Goal: Task Accomplishment & Management: Use online tool/utility

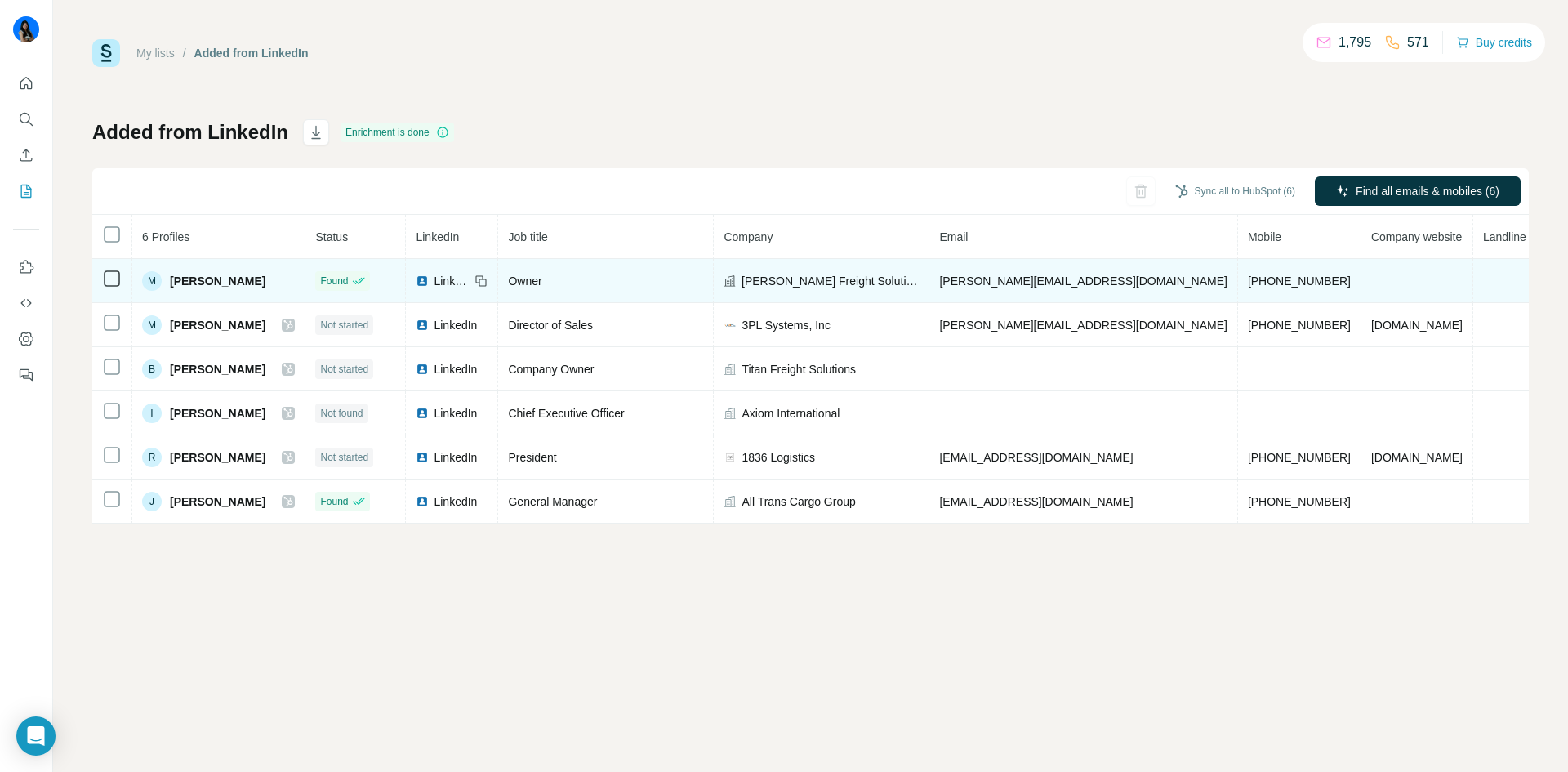
click at [101, 277] on td at bounding box center [112, 281] width 40 height 44
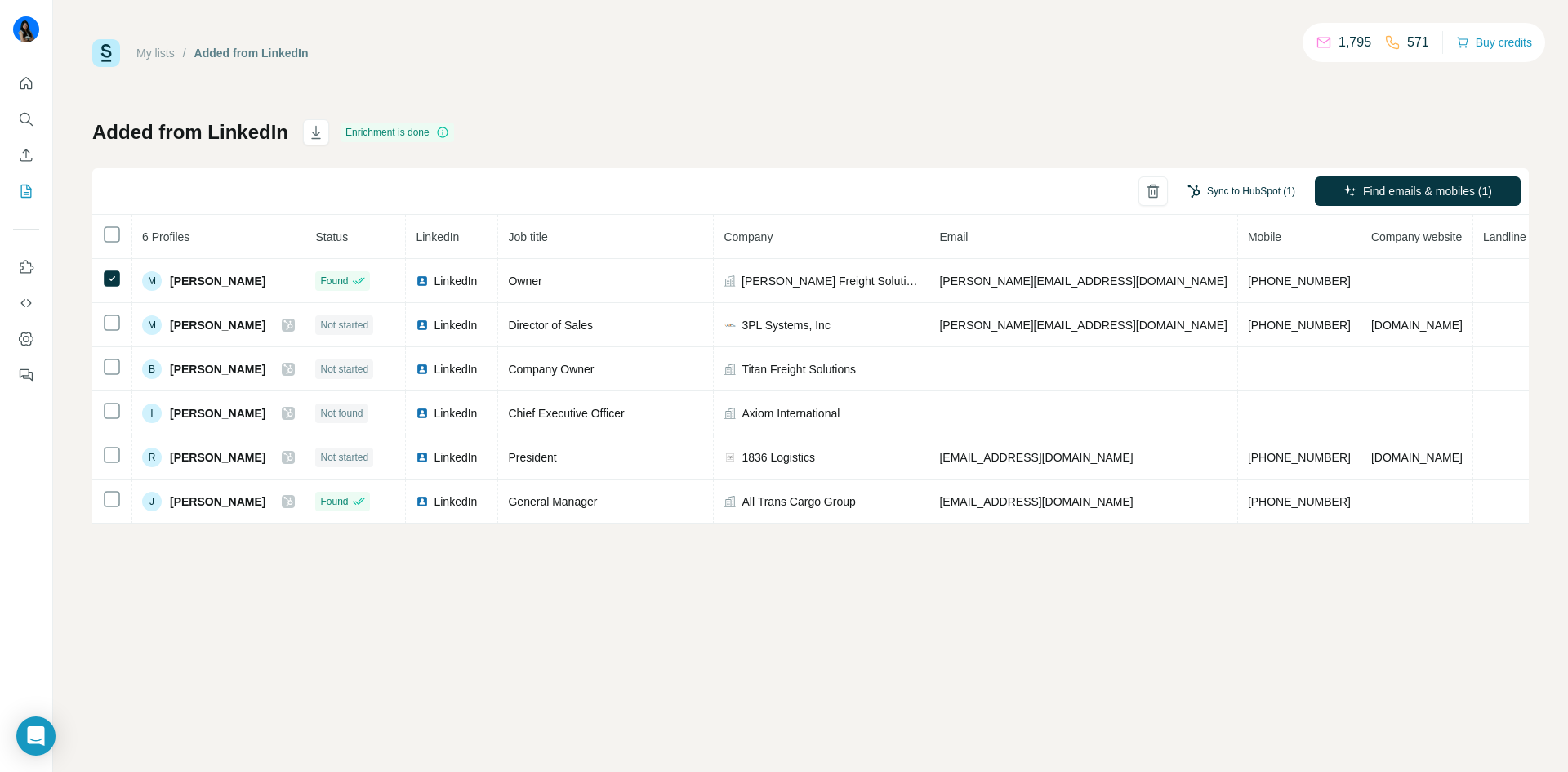
click at [1263, 189] on button "Sync to HubSpot (1)" at bounding box center [1241, 191] width 131 height 25
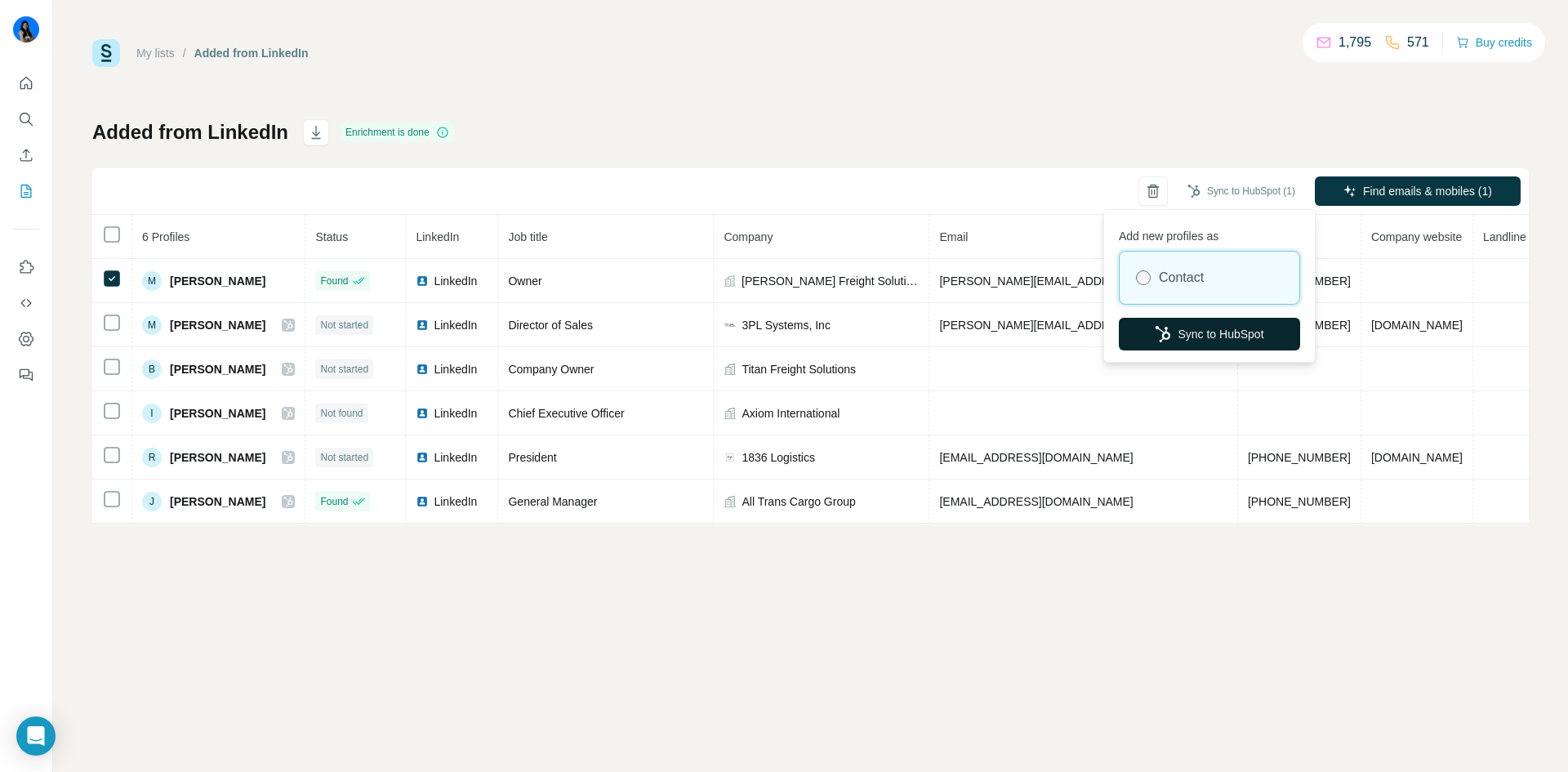
click at [1236, 347] on button "Sync to HubSpot" at bounding box center [1210, 334] width 181 height 33
